Goal: Task Accomplishment & Management: Use online tool/utility

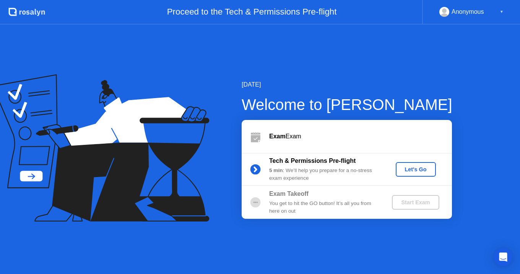
click at [279, 138] on b "Exam" at bounding box center [277, 136] width 16 height 7
click at [417, 168] on div "Let's Go" at bounding box center [416, 169] width 34 height 6
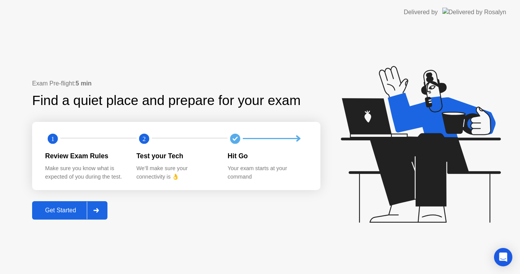
drag, startPoint x: 246, startPoint y: 132, endPoint x: 243, endPoint y: 136, distance: 5.1
click at [243, 132] on circle at bounding box center [235, 138] width 15 height 15
drag, startPoint x: 243, startPoint y: 136, endPoint x: 227, endPoint y: 142, distance: 17.6
click at [241, 137] on circle at bounding box center [235, 138] width 10 height 10
click at [72, 210] on div "Get Started" at bounding box center [60, 210] width 52 height 7
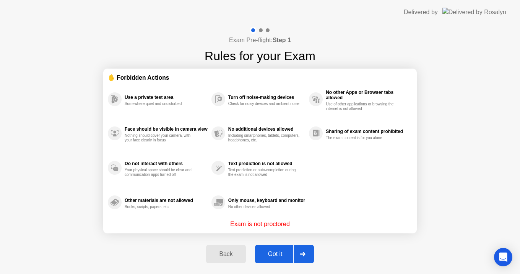
click at [277, 257] on div "Got it" at bounding box center [276, 253] width 36 height 7
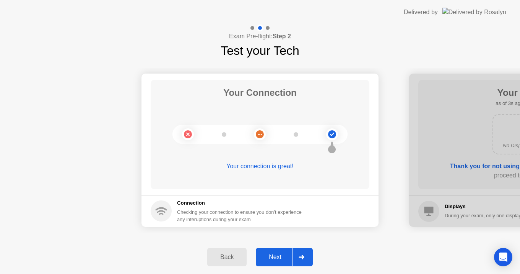
click at [298, 253] on div at bounding box center [301, 257] width 18 height 18
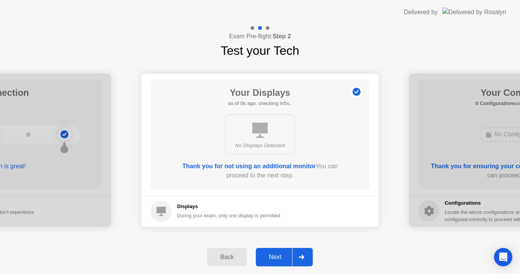
click at [298, 253] on div at bounding box center [301, 257] width 18 height 18
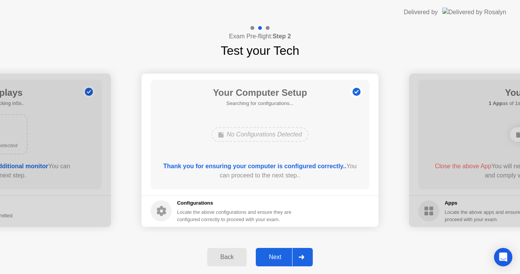
click at [298, 253] on div at bounding box center [301, 257] width 18 height 18
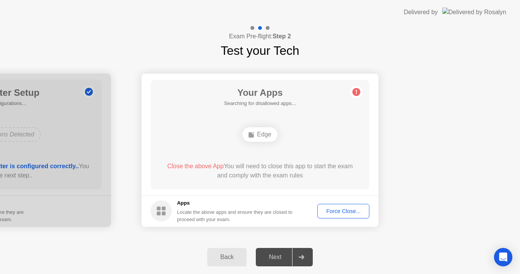
click at [298, 253] on div at bounding box center [301, 257] width 18 height 18
click at [327, 214] on div "Force Close..." at bounding box center [343, 211] width 47 height 6
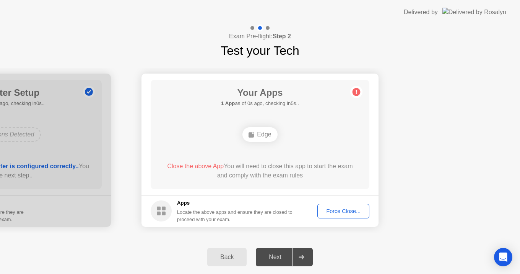
click at [341, 218] on footer "Apps Locate the above apps and ensure they are closed to proceed with your exam…" at bounding box center [260, 210] width 237 height 31
click at [339, 213] on div "Force Close..." at bounding box center [343, 211] width 47 height 6
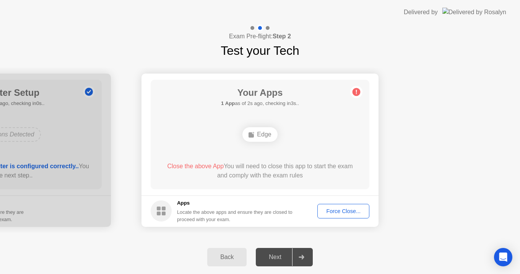
click at [345, 209] on div "Force Close..." at bounding box center [343, 211] width 47 height 6
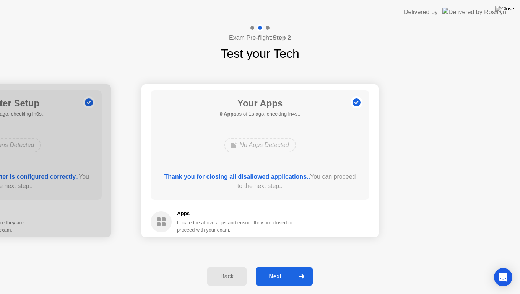
click at [284, 273] on div "Next" at bounding box center [275, 276] width 34 height 7
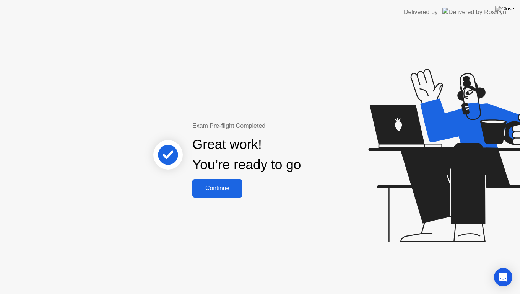
click at [235, 190] on div "Continue" at bounding box center [218, 188] width 46 height 7
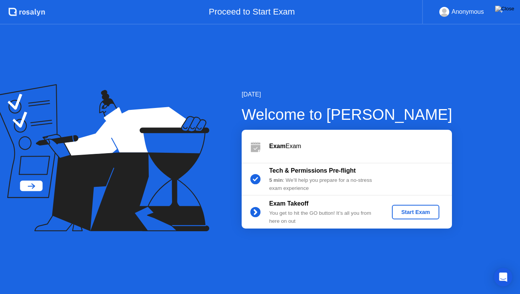
click at [481, 10] on div "Anonymous" at bounding box center [468, 12] width 33 height 10
click at [508, 12] on img at bounding box center [505, 9] width 19 height 6
click at [501, 12] on div "▼" at bounding box center [502, 12] width 4 height 10
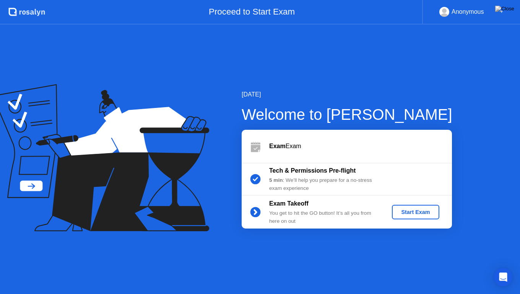
drag, startPoint x: 457, startPoint y: 8, endPoint x: 452, endPoint y: 8, distance: 4.2
click at [453, 8] on div "Anonymous" at bounding box center [468, 12] width 33 height 10
click at [451, 8] on div "Anonymous" at bounding box center [462, 12] width 45 height 10
click at [448, 10] on rect at bounding box center [445, 13] width 13 height 11
click at [414, 209] on div "Start Exam" at bounding box center [415, 212] width 41 height 6
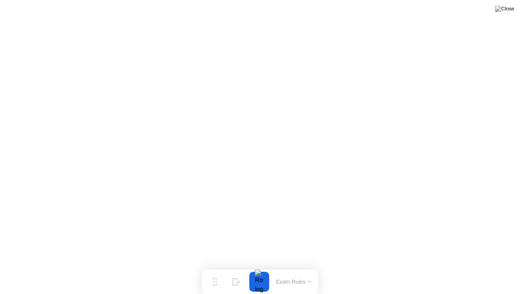
click at [261, 273] on div at bounding box center [259, 282] width 16 height 20
click at [283, 273] on button "Exam Rules" at bounding box center [294, 281] width 41 height 7
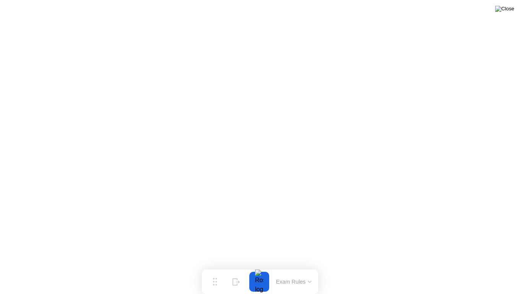
click at [512, 10] on img at bounding box center [505, 9] width 19 height 6
click at [512, 6] on img at bounding box center [505, 9] width 19 height 6
